Goal: Find specific page/section: Find specific page/section

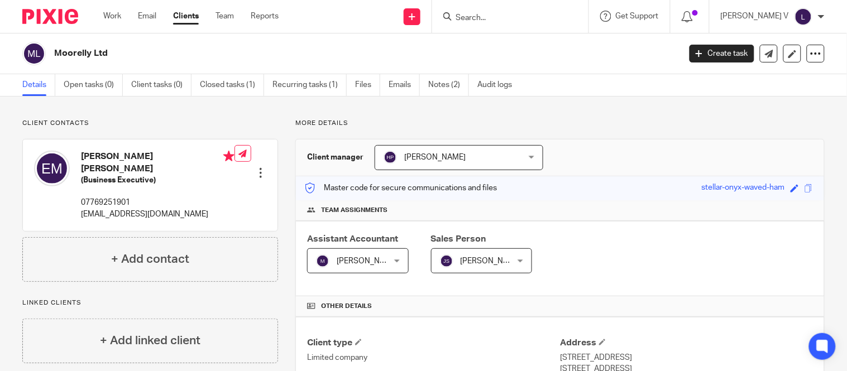
click at [497, 21] on input "Search" at bounding box center [505, 18] width 101 height 10
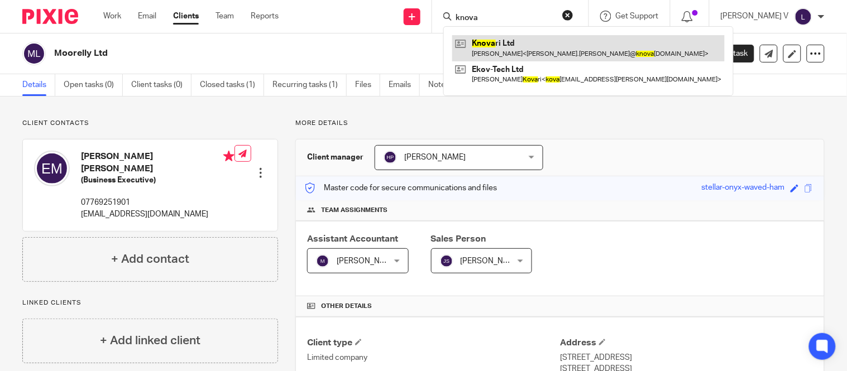
type input "knova"
click at [523, 56] on link at bounding box center [588, 48] width 273 height 26
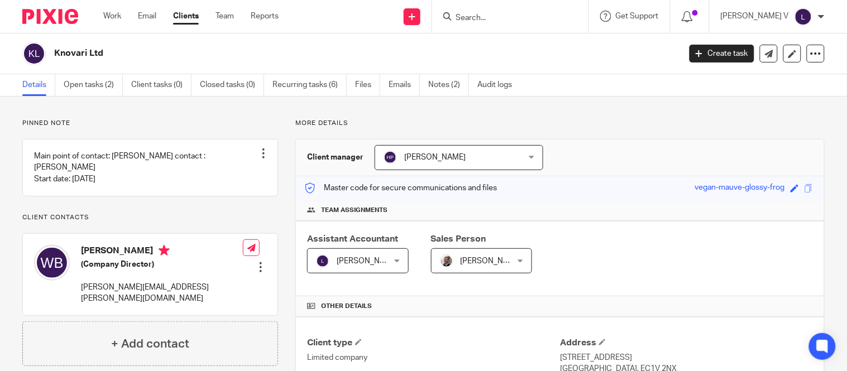
click at [512, 15] on input "Search" at bounding box center [505, 18] width 101 height 10
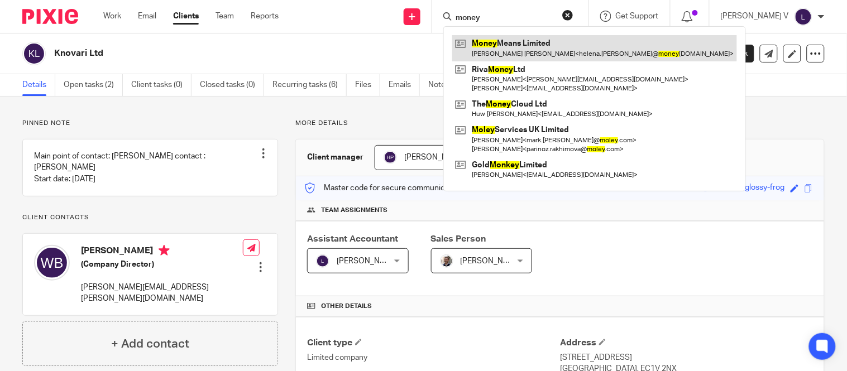
type input "money"
click at [522, 54] on link at bounding box center [594, 48] width 285 height 26
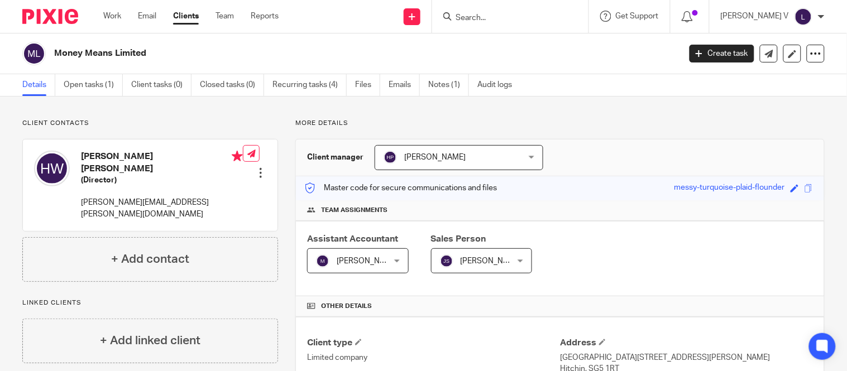
click at [429, 86] on ul "Details Open tasks (1) Client tasks (0) Closed tasks (0) Recurring tasks (4) Fi…" at bounding box center [275, 85] width 507 height 22
click at [439, 92] on link "Notes (1)" at bounding box center [448, 85] width 41 height 22
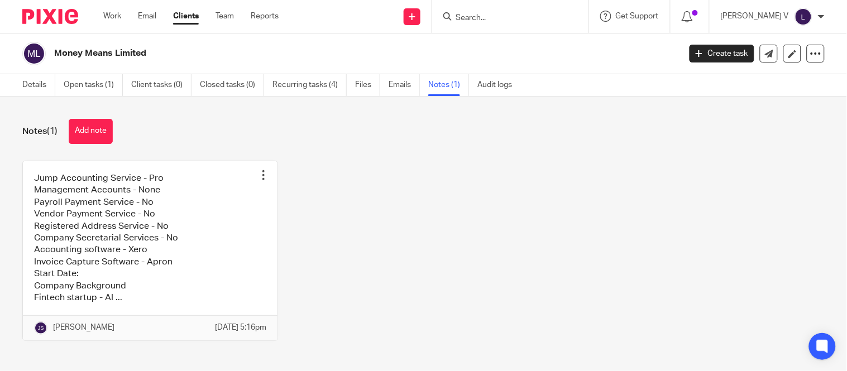
scroll to position [20, 0]
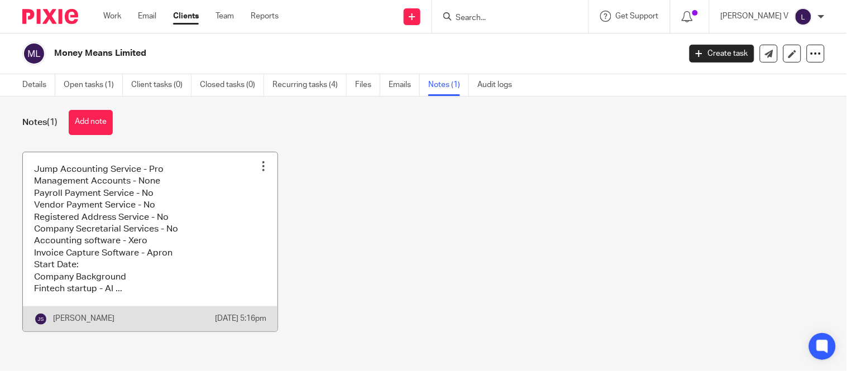
click at [187, 260] on link at bounding box center [150, 241] width 255 height 179
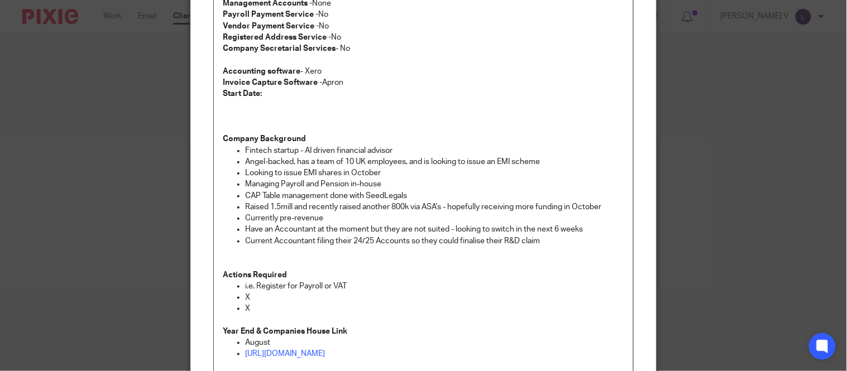
scroll to position [143, 0]
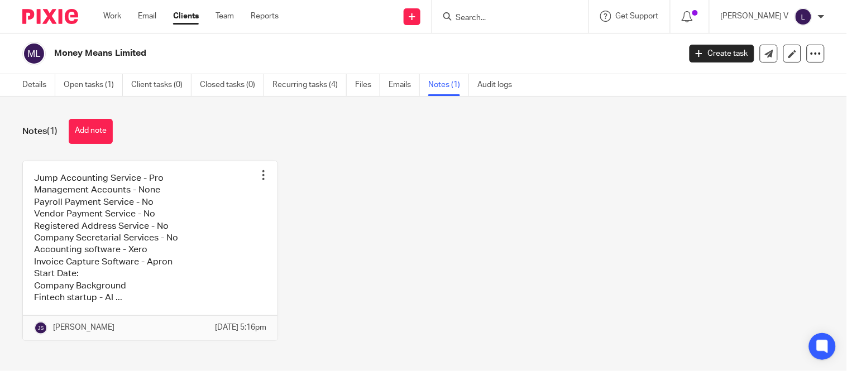
click at [491, 18] on input "Search" at bounding box center [505, 18] width 101 height 10
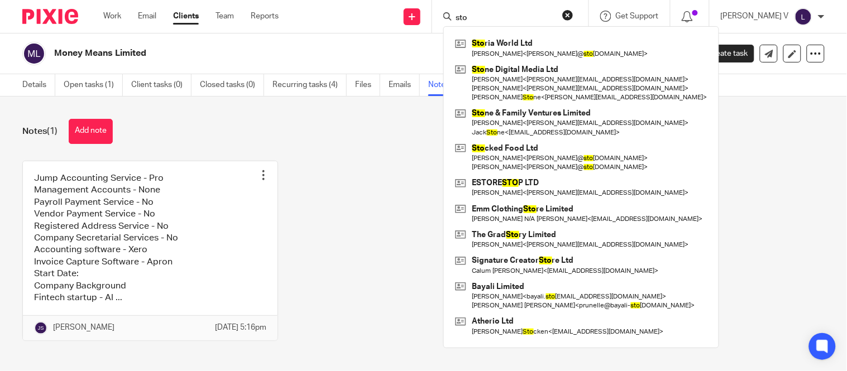
type input "sto"
